Goal: Information Seeking & Learning: Find specific fact

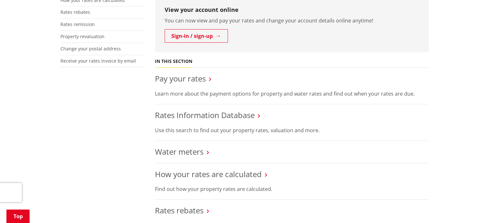
scroll to position [191, 0]
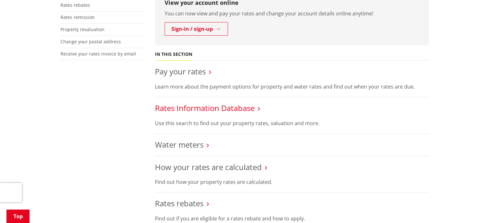
click at [208, 108] on link "Rates Information Database" at bounding box center [205, 108] width 100 height 11
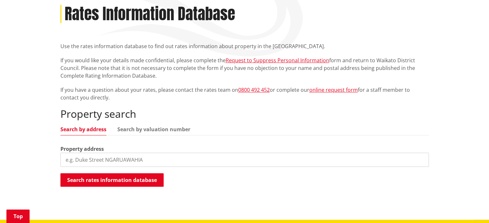
scroll to position [88, 0]
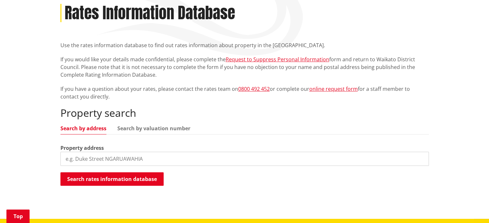
click at [269, 162] on input "search" at bounding box center [244, 159] width 368 height 14
type input "[STREET_ADDRESS]"
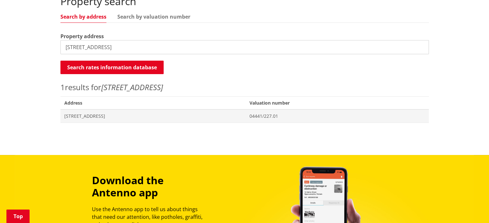
scroll to position [216, 0]
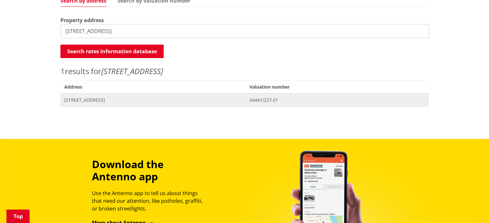
click at [116, 100] on span "[STREET_ADDRESS]" at bounding box center [153, 100] width 178 height 6
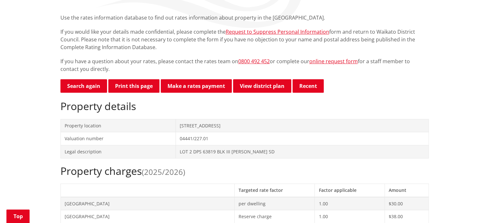
scroll to position [17, 0]
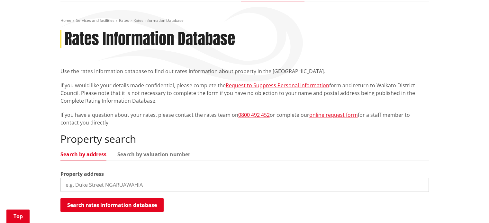
scroll to position [22, 0]
